Goal: Register for event/course

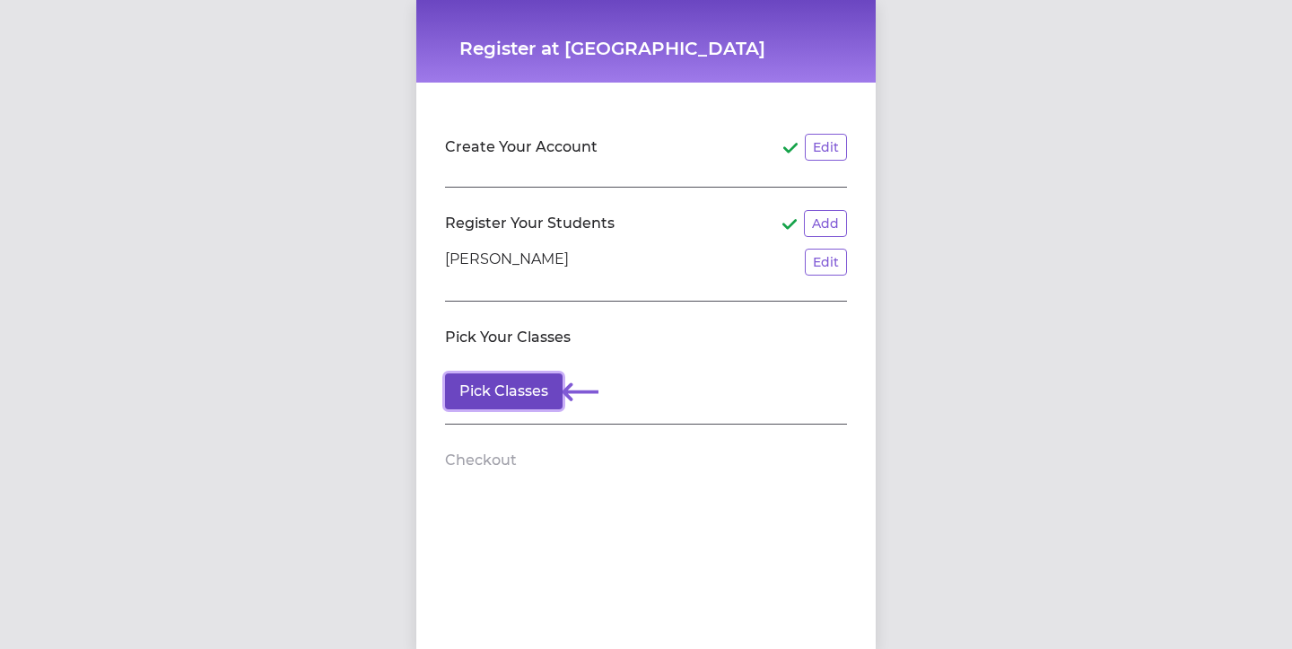
click at [520, 395] on button "Pick Classes" at bounding box center [504, 391] width 118 height 36
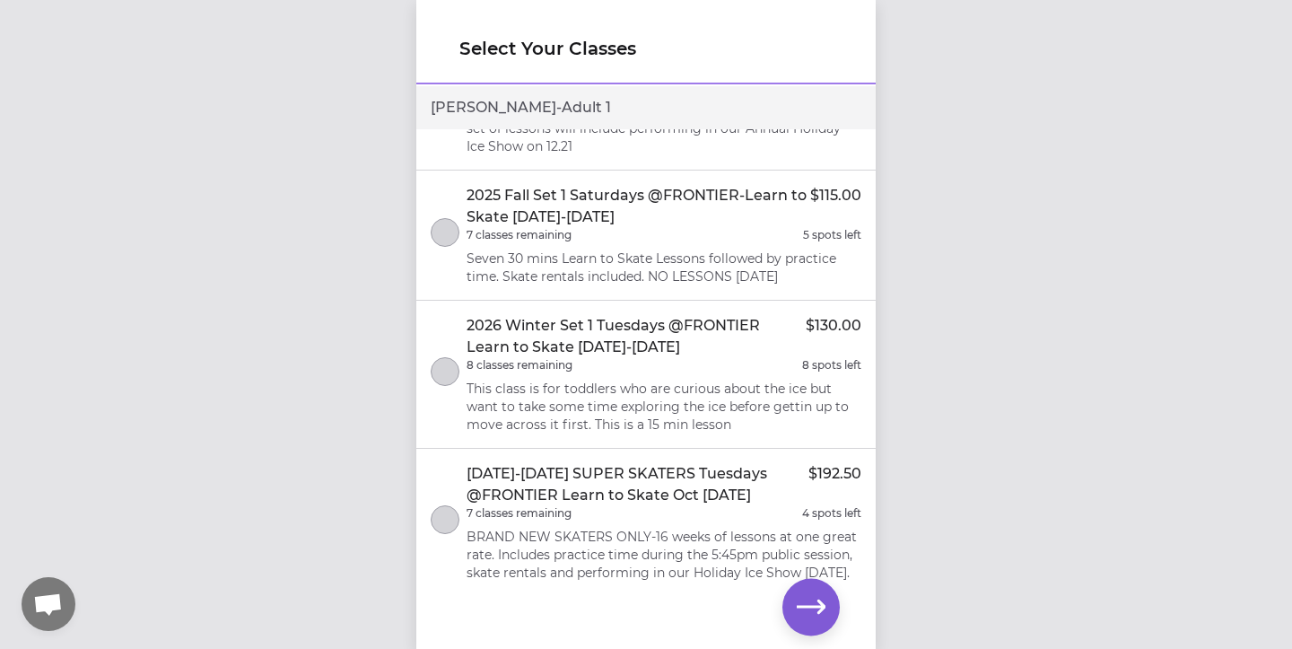
scroll to position [166, 0]
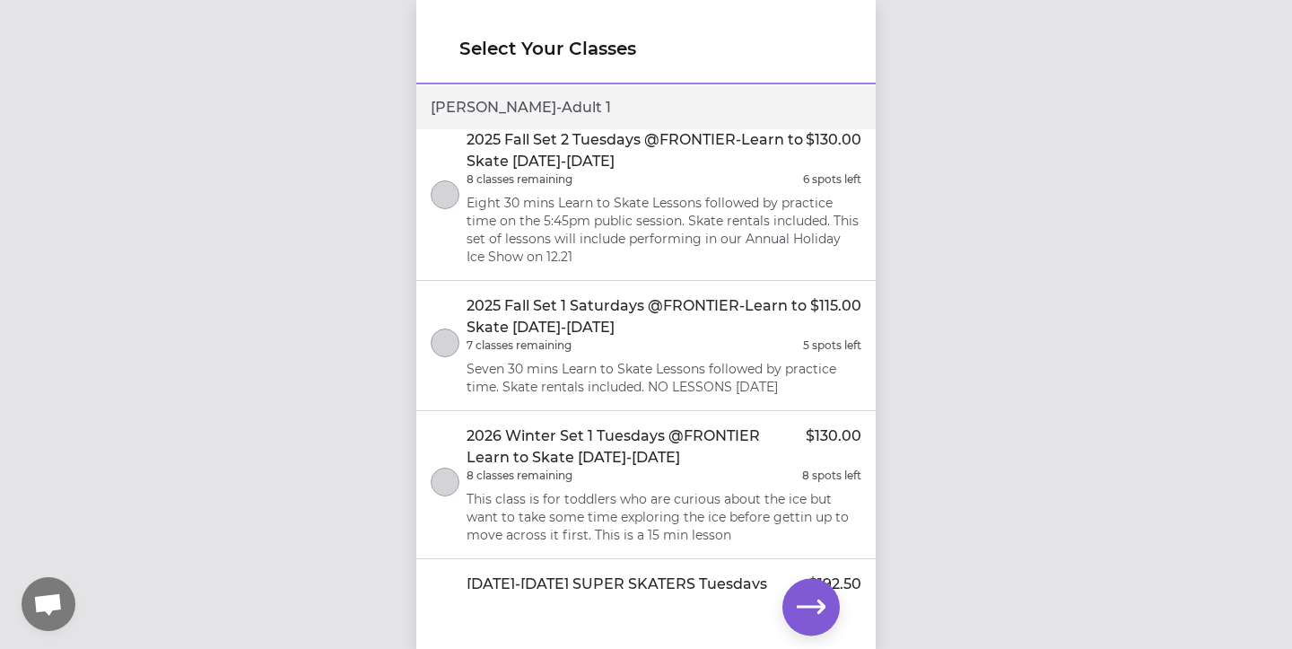
click at [541, 302] on p "2025 Fall Set 1 Saturdays @FRONTIER-Learn to Skate [DATE]-[DATE]" at bounding box center [639, 316] width 344 height 43
click at [809, 619] on icon "button" at bounding box center [811, 607] width 29 height 29
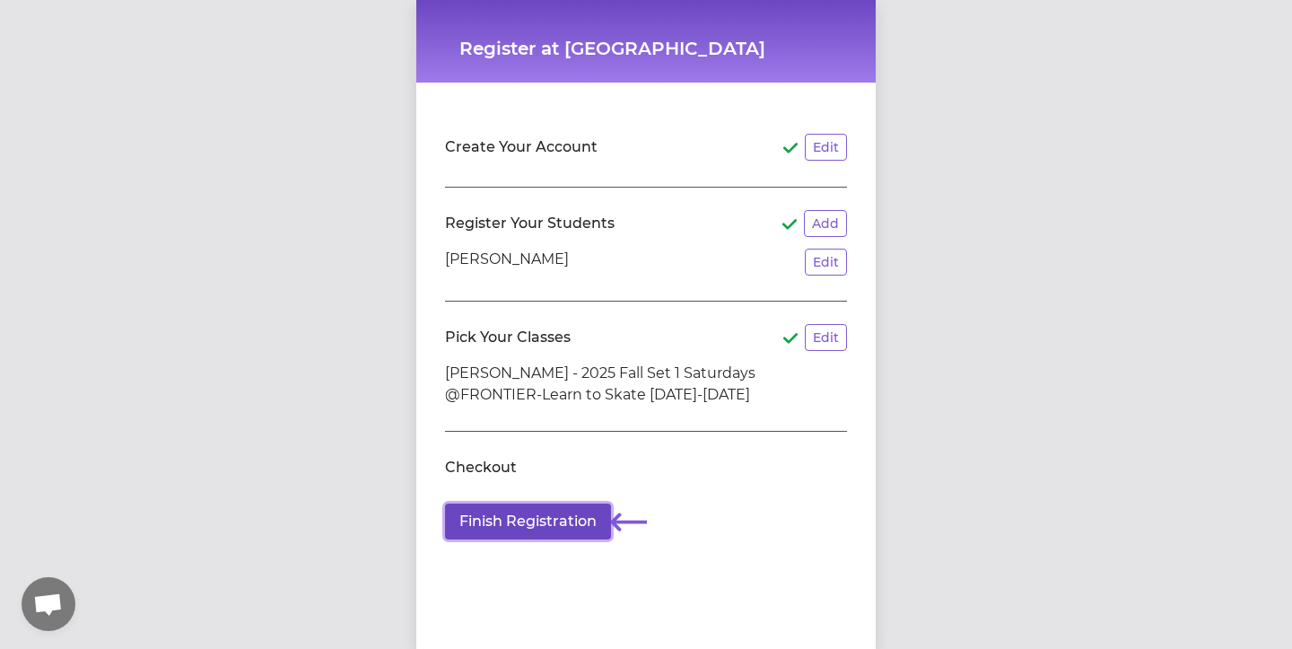
click at [502, 517] on button "Finish Registration" at bounding box center [528, 521] width 166 height 36
click at [834, 253] on button "Edit" at bounding box center [826, 262] width 42 height 27
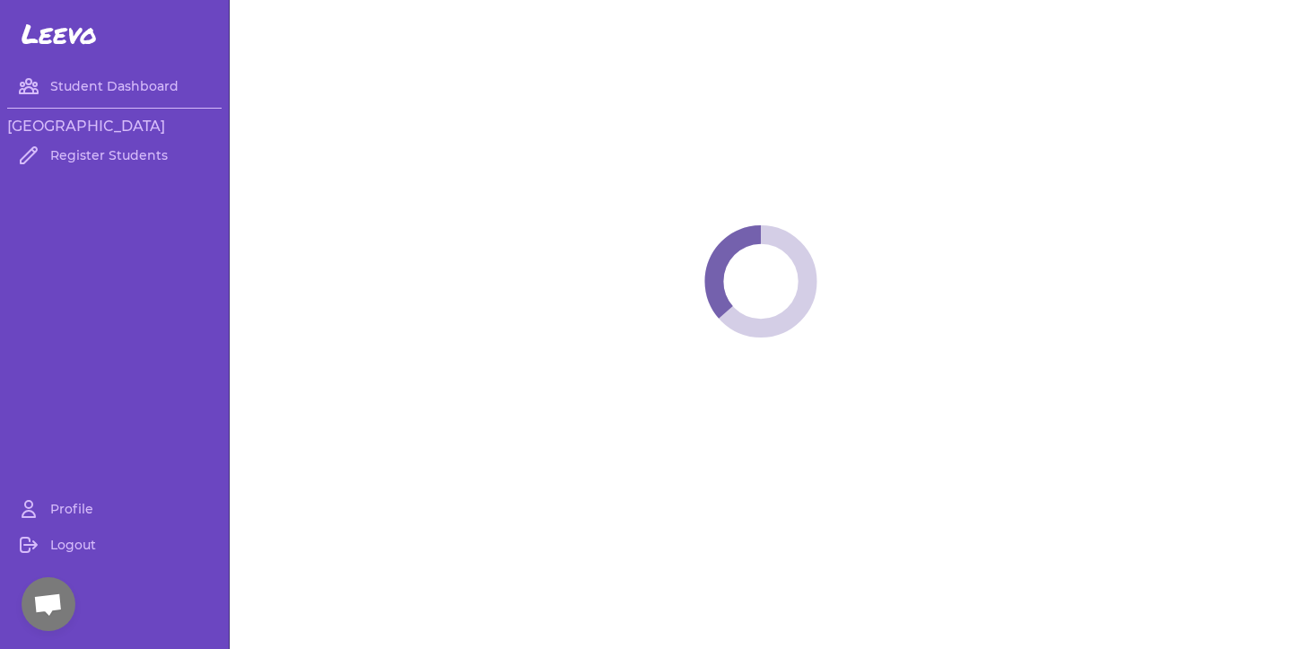
select select "WA"
select select "women_figure"
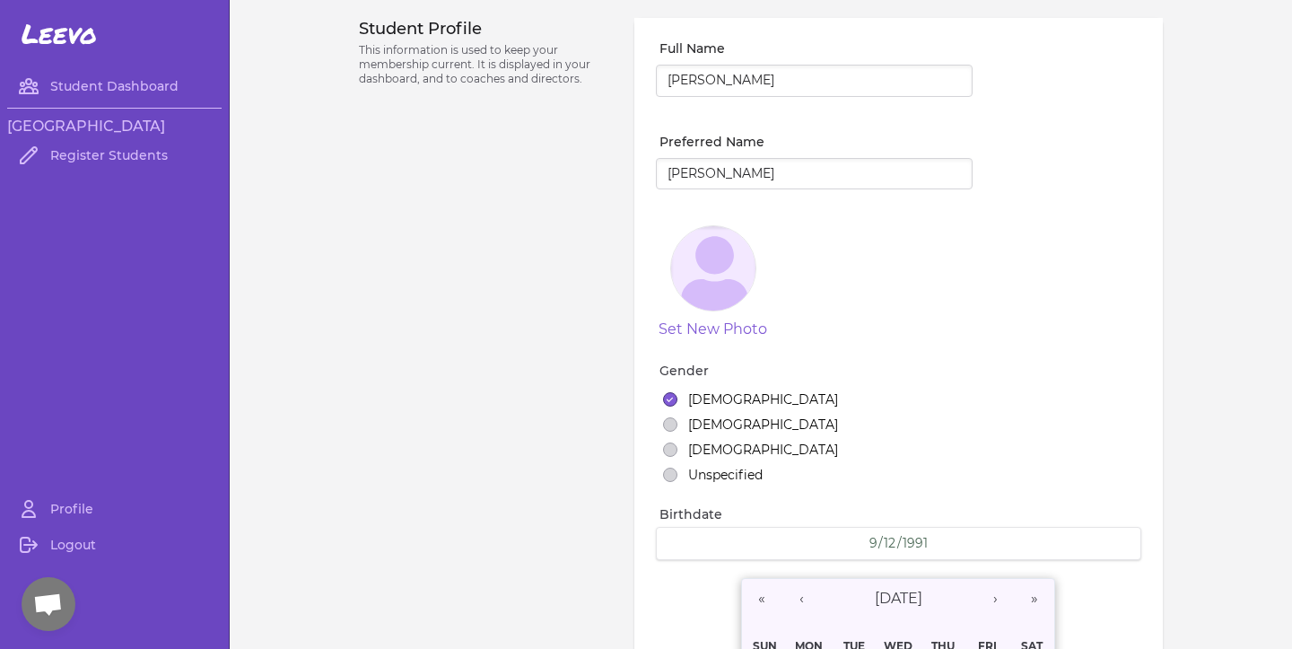
select select "18"
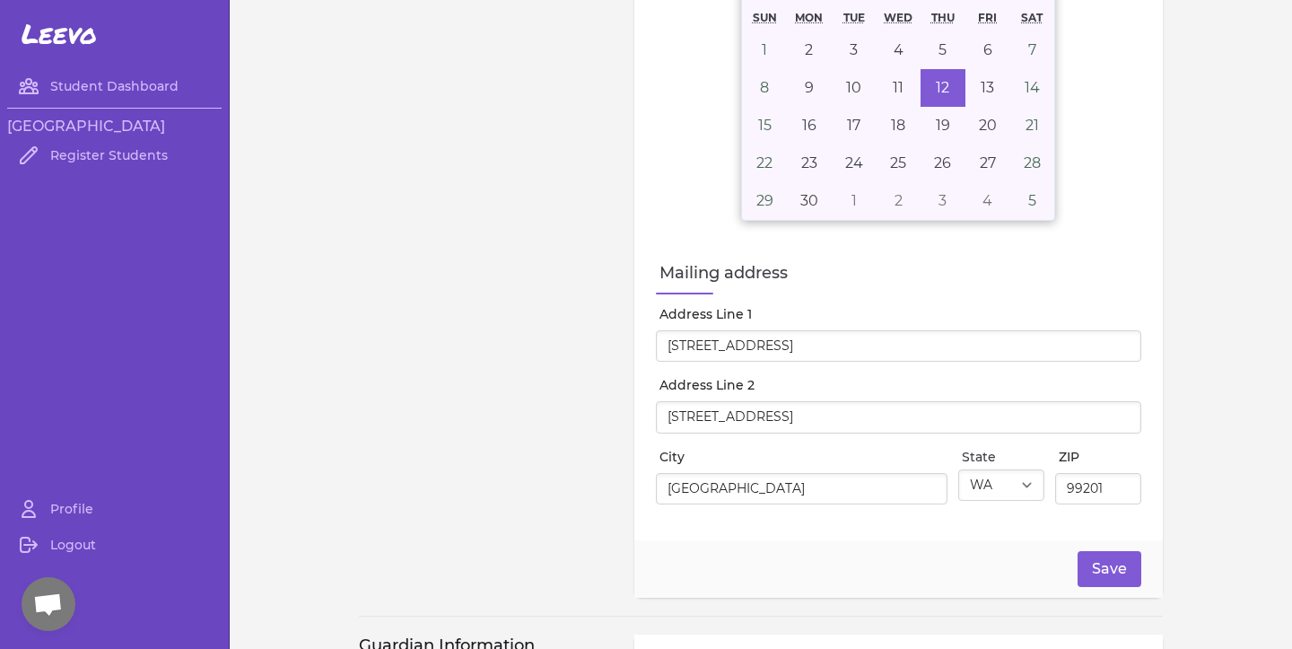
scroll to position [671, 0]
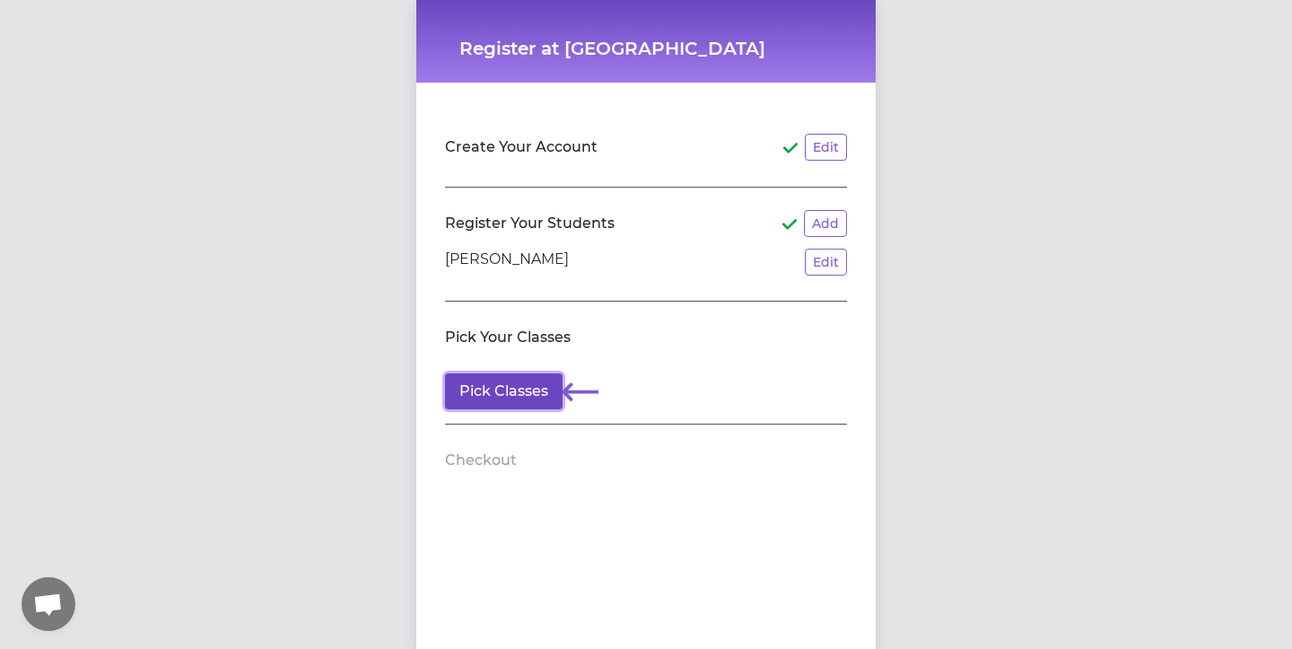
click at [496, 397] on button "Pick Classes" at bounding box center [504, 391] width 118 height 36
